Goal: Task Accomplishment & Management: Use online tool/utility

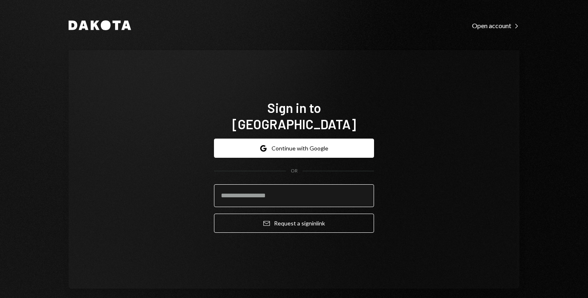
click at [269, 195] on input "email" at bounding box center [294, 195] width 160 height 23
type input "**********"
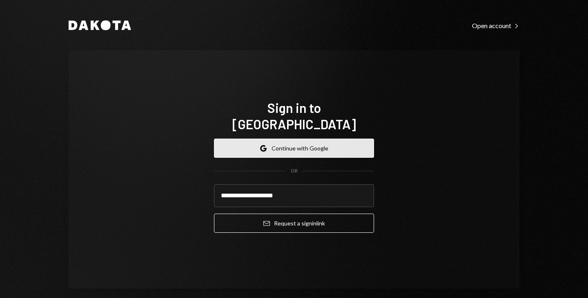
click at [325, 139] on button "Google Continue with Google" at bounding box center [294, 148] width 160 height 19
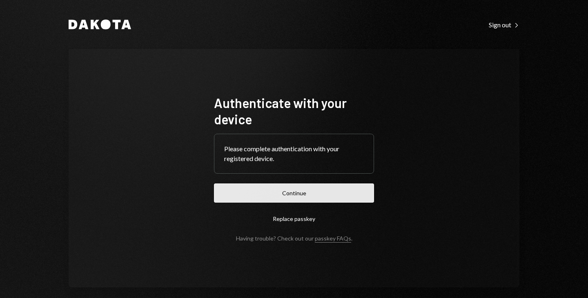
click at [298, 189] on button "Continue" at bounding box center [294, 193] width 160 height 19
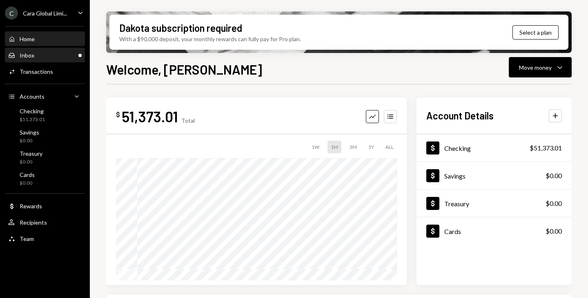
click at [65, 56] on div "Inbox Inbox" at bounding box center [44, 55] width 73 height 7
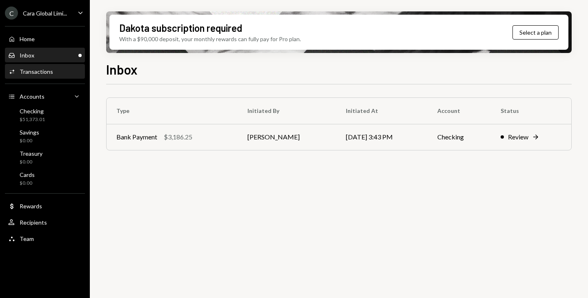
click at [65, 66] on div "Activities Transactions" at bounding box center [44, 72] width 73 height 14
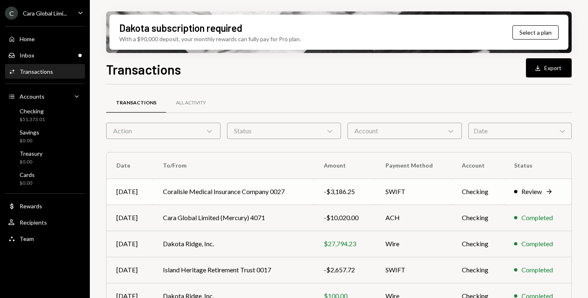
click at [545, 193] on icon "Right Arrow" at bounding box center [549, 192] width 8 height 8
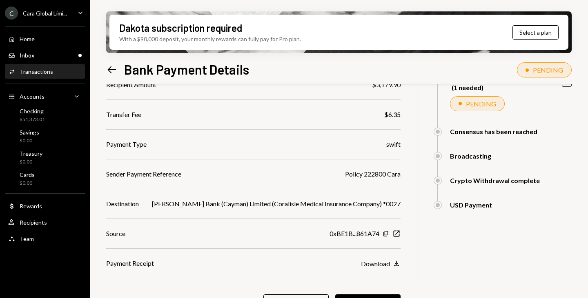
scroll to position [121, 0]
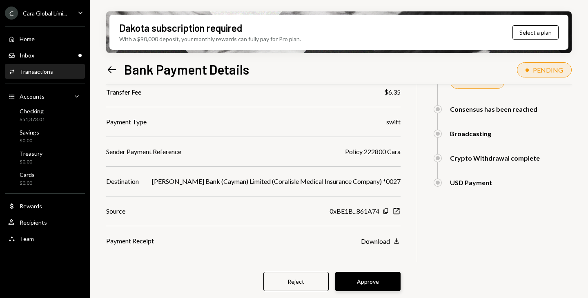
click at [375, 288] on button "Approve" at bounding box center [367, 281] width 65 height 19
